Goal: Information Seeking & Learning: Learn about a topic

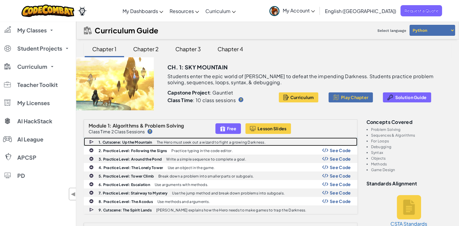
click at [168, 142] on p "The Hero must seek out a wizard to fight a growing Darkness." at bounding box center [211, 142] width 109 height 4
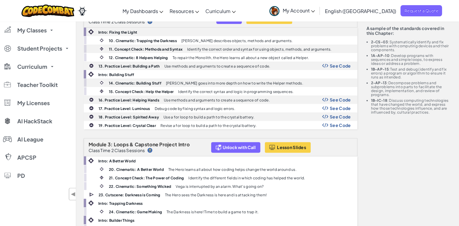
scroll to position [213, 0]
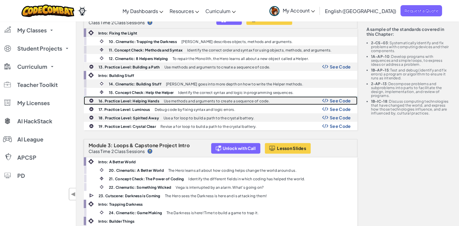
click at [149, 99] on b "16. Practice Level: Helping Hands" at bounding box center [129, 101] width 61 height 5
click at [328, 99] on div "See Code" at bounding box center [336, 100] width 29 height 5
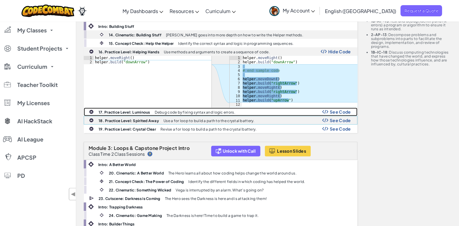
scroll to position [263, 0]
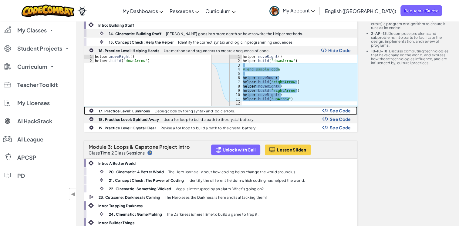
click at [258, 108] on div "17. Practice Level: Luminous Debug code by fixing syntax and logic errors. See …" at bounding box center [220, 111] width 273 height 8
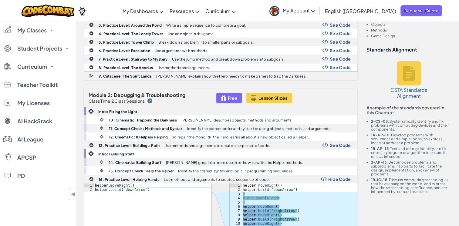
scroll to position [133, 0]
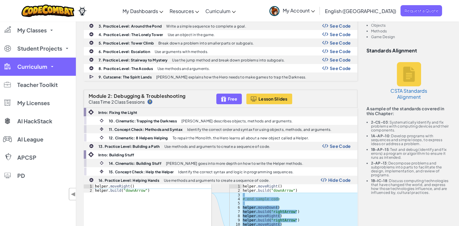
click at [10, 59] on link "Curriculum" at bounding box center [38, 67] width 76 height 18
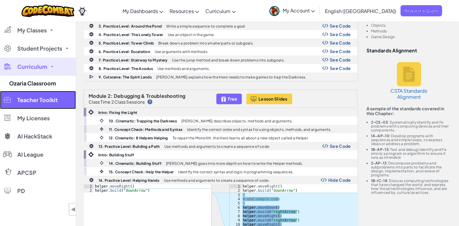
click at [29, 98] on span "Teacher Toolkit" at bounding box center [37, 99] width 40 height 5
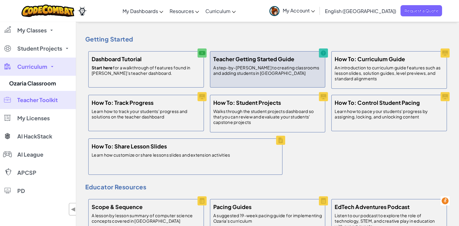
scroll to position [15, 0]
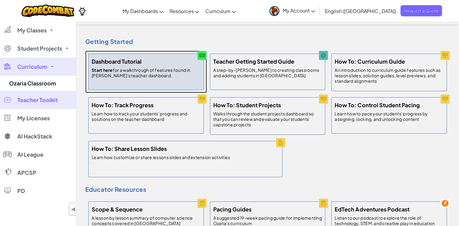
click at [171, 69] on p "Start here for a walkthrough of features found in Ozaria's teacher dashboard." at bounding box center [146, 72] width 109 height 11
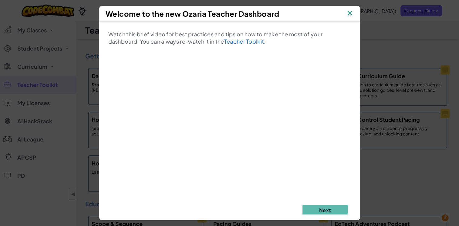
click at [350, 12] on img at bounding box center [350, 13] width 8 height 9
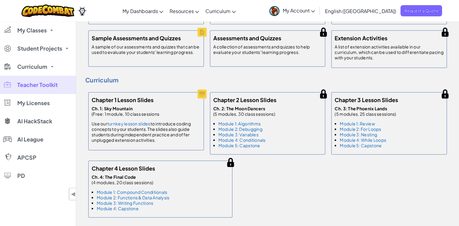
scroll to position [314, 0]
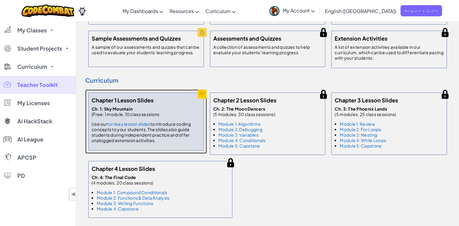
click at [159, 120] on p "Ch. 1: Sky Mountain (Free: 1 module, 10 class sessions Use our turnkey lesson s…" at bounding box center [146, 126] width 109 height 41
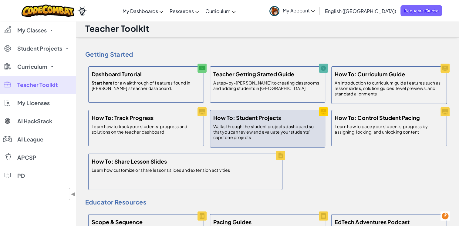
scroll to position [0, 0]
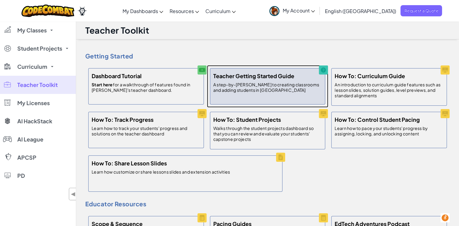
click at [270, 77] on h5 "Teacher Getting Started Guide" at bounding box center [253, 76] width 81 height 9
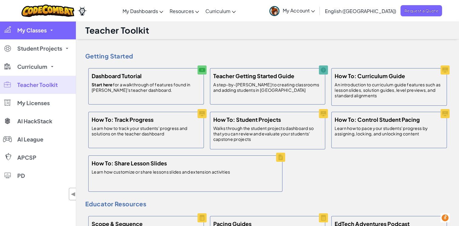
click at [44, 31] on span "My Classes" at bounding box center [31, 30] width 29 height 5
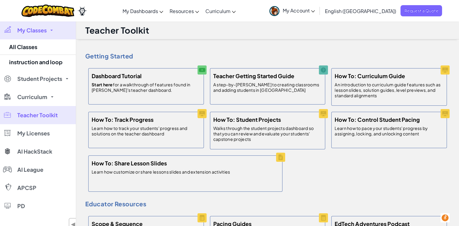
click at [39, 32] on span "My Classes" at bounding box center [31, 30] width 29 height 5
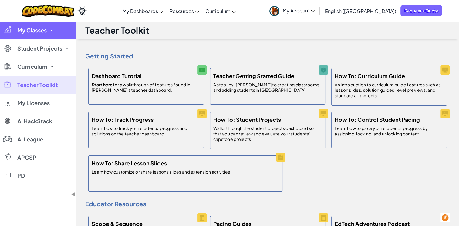
click at [48, 29] on link "My Classes" at bounding box center [38, 30] width 76 height 18
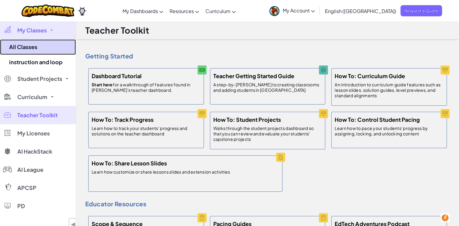
click at [44, 45] on link "All Classes" at bounding box center [38, 46] width 76 height 15
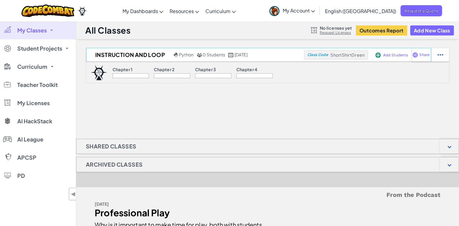
click at [377, 54] on img at bounding box center [377, 54] width 5 height 5
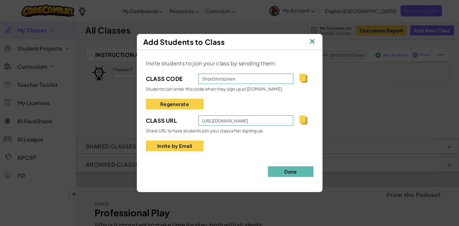
click at [303, 122] on img at bounding box center [303, 120] width 8 height 9
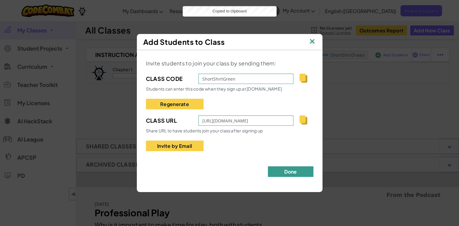
click at [303, 174] on button "Done" at bounding box center [290, 171] width 45 height 11
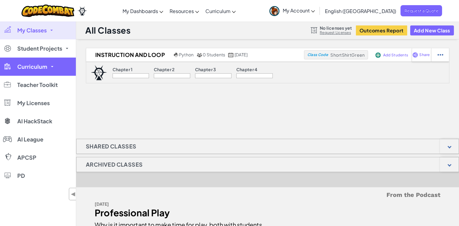
click at [42, 75] on link "Curriculum" at bounding box center [38, 67] width 76 height 18
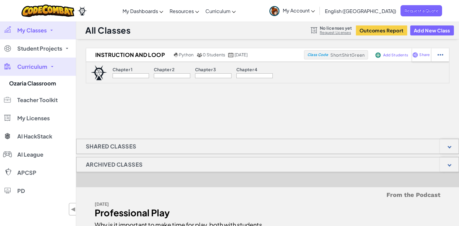
click at [48, 63] on link "Curriculum" at bounding box center [38, 67] width 76 height 18
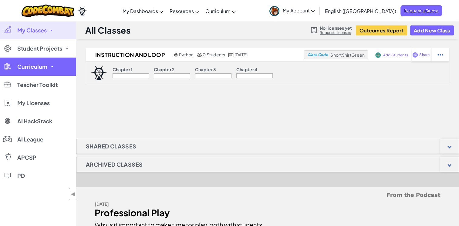
click at [48, 63] on link "Curriculum" at bounding box center [38, 67] width 76 height 18
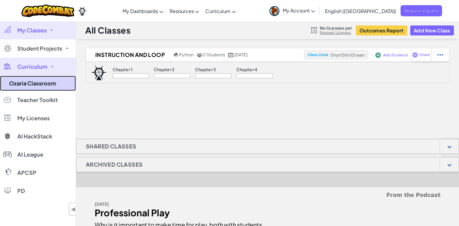
click at [37, 86] on link "Ozaria Classroom" at bounding box center [38, 83] width 76 height 15
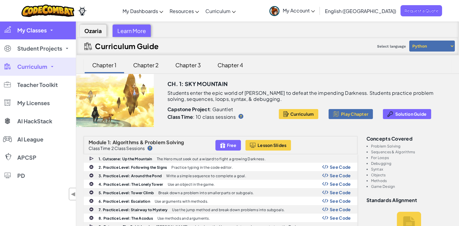
click at [43, 30] on span "My Classes" at bounding box center [31, 30] width 29 height 5
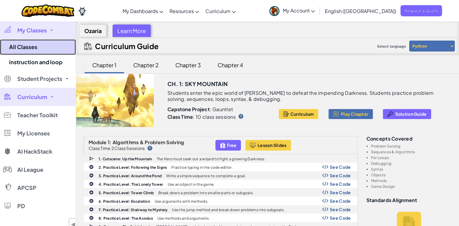
click at [39, 42] on link "All Classes" at bounding box center [38, 46] width 76 height 15
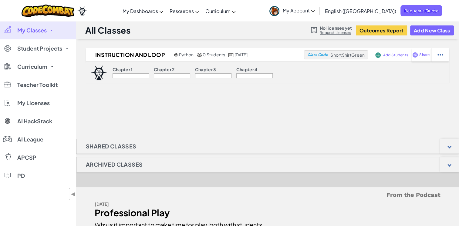
click at [124, 70] on p "Chapter 1" at bounding box center [122, 69] width 20 height 5
click at [102, 76] on img at bounding box center [99, 72] width 16 height 15
click at [143, 70] on div "Chapter 1" at bounding box center [130, 70] width 36 height 6
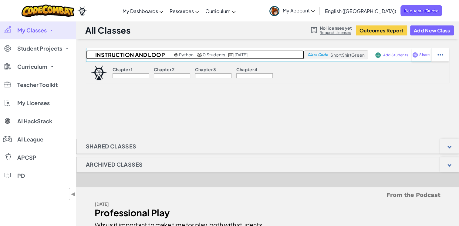
click at [146, 57] on h2 "instruction and loop" at bounding box center [129, 54] width 86 height 9
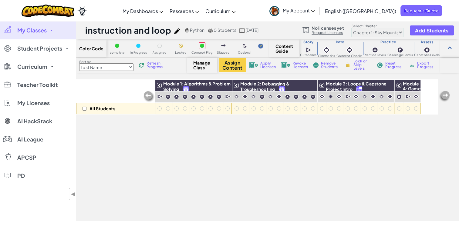
click at [108, 112] on div "All Students" at bounding box center [115, 109] width 79 height 12
click at [109, 108] on p "All Students" at bounding box center [102, 108] width 26 height 5
click at [119, 53] on span "complete" at bounding box center [117, 52] width 15 height 3
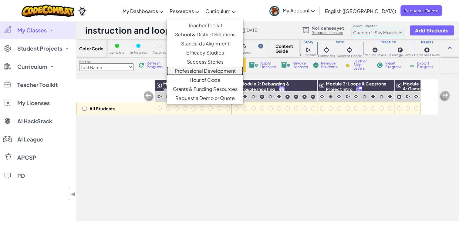
click at [217, 69] on link "Professional Development" at bounding box center [204, 70] width 77 height 9
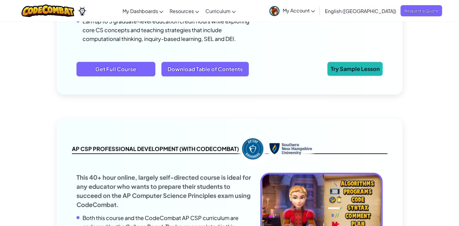
scroll to position [512, 0]
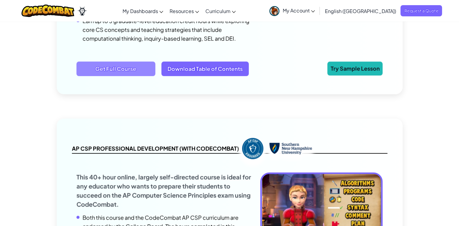
click at [121, 69] on span "Get Full Course" at bounding box center [115, 69] width 79 height 15
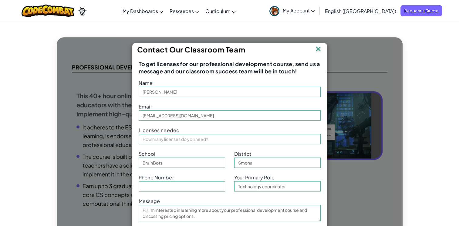
scroll to position [339, 0]
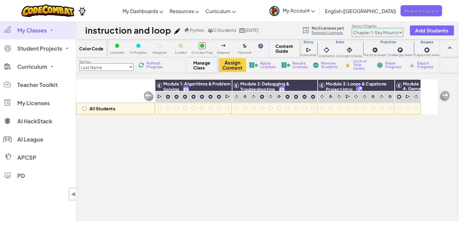
click at [110, 108] on p "All Students" at bounding box center [102, 108] width 26 height 5
click at [195, 66] on span "Manage Class" at bounding box center [202, 65] width 18 height 10
click at [208, 89] on h3 "Module 1: Algorithms & Problem Solving" at bounding box center [197, 85] width 70 height 8
click at [200, 85] on span "Module 1: Algorithms & Problem Solving" at bounding box center [196, 86] width 67 height 11
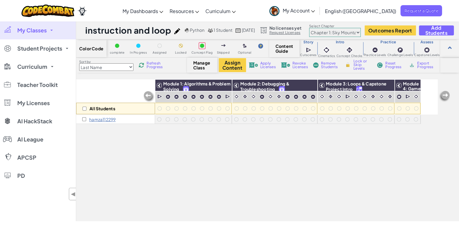
click at [103, 118] on p "hamza112299" at bounding box center [102, 119] width 27 height 5
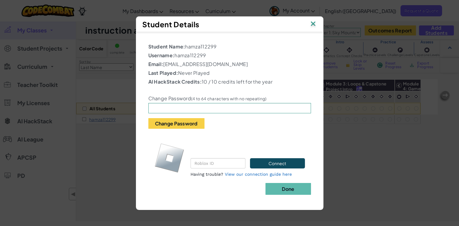
click at [308, 27] on div "Student Details" at bounding box center [229, 24] width 175 height 9
click at [312, 25] on img at bounding box center [313, 24] width 8 height 9
